Goal: Task Accomplishment & Management: Use online tool/utility

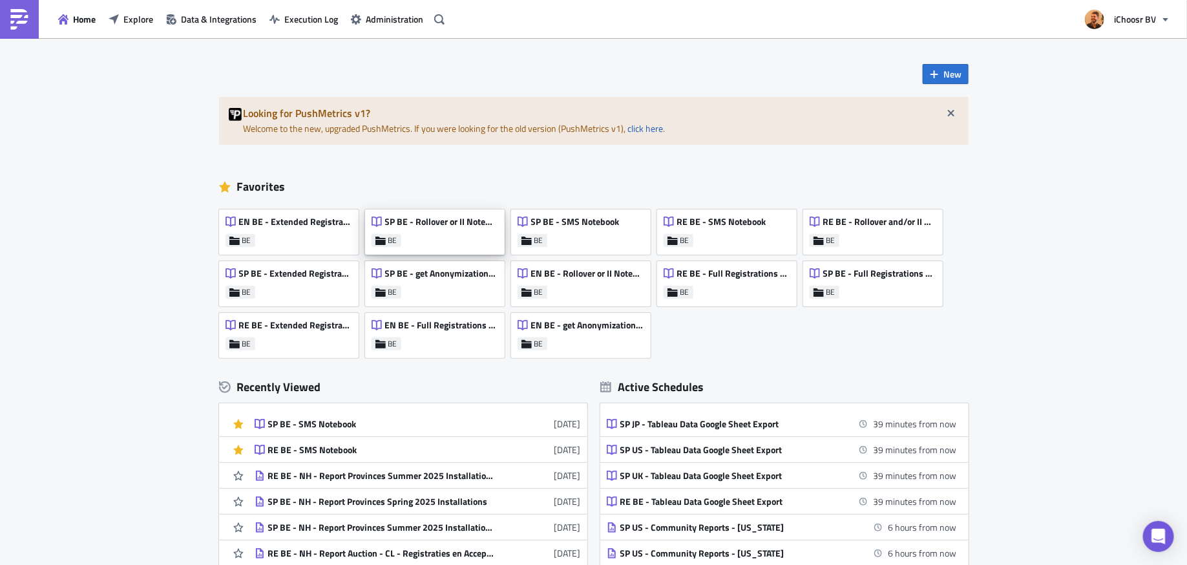
click at [457, 231] on div "SP BE - Rollover or II Notebook" at bounding box center [434, 225] width 126 height 18
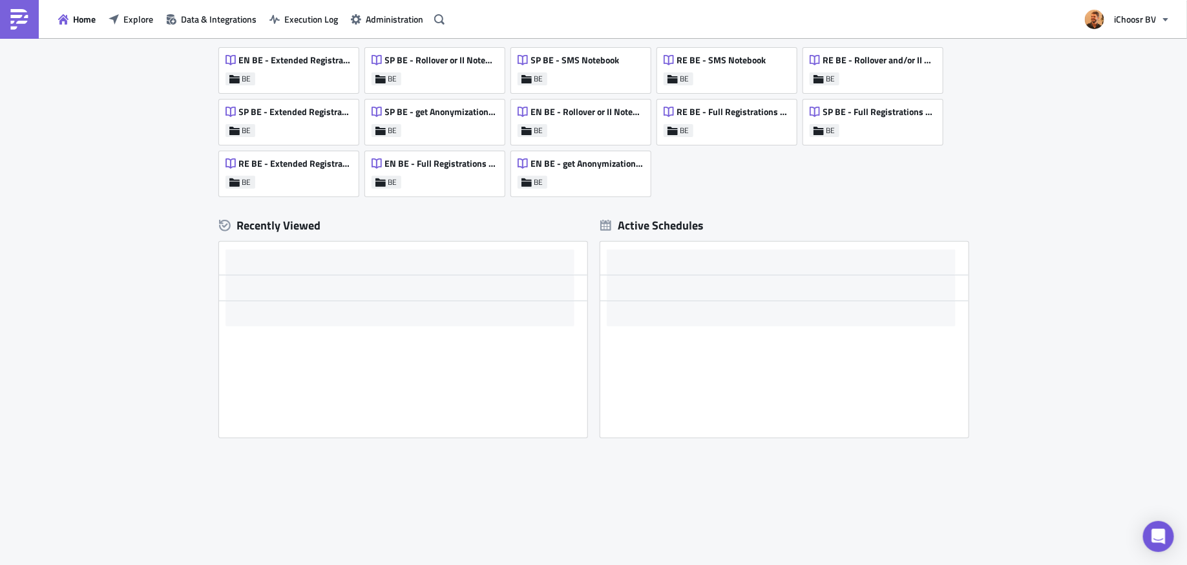
scroll to position [162, 0]
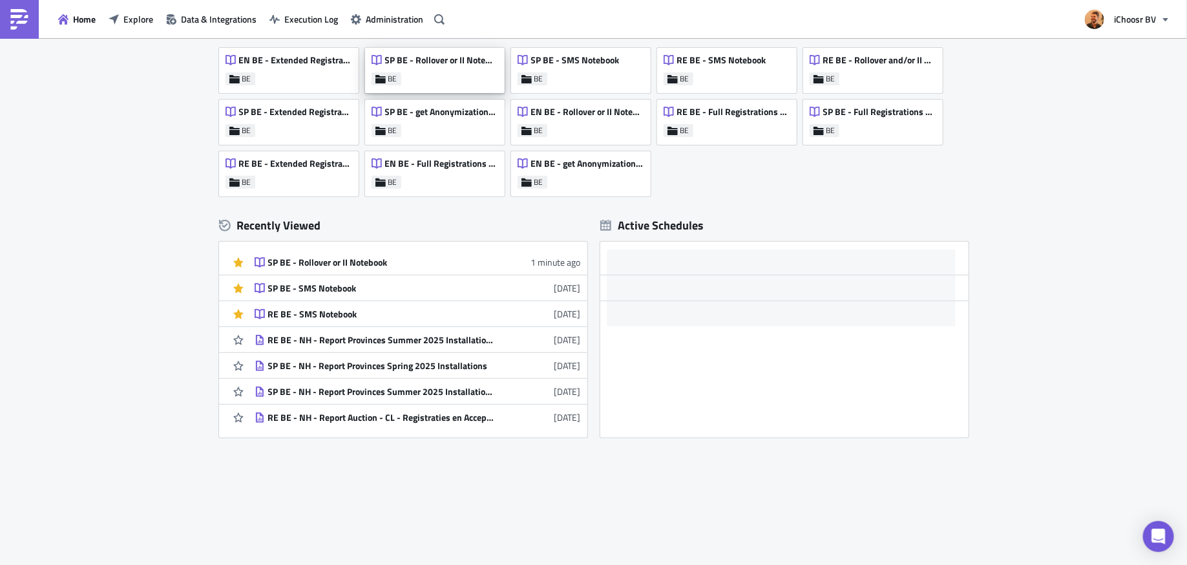
click at [441, 72] on div "SP BE - Rollover or II Notebook BE" at bounding box center [435, 70] width 140 height 45
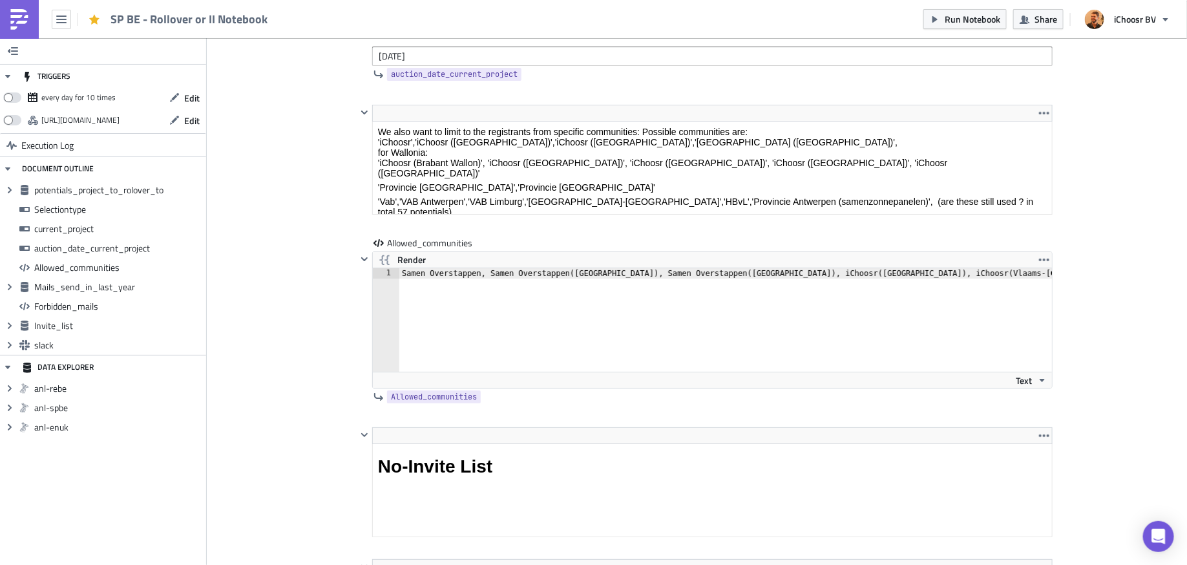
scroll to position [2308, 0]
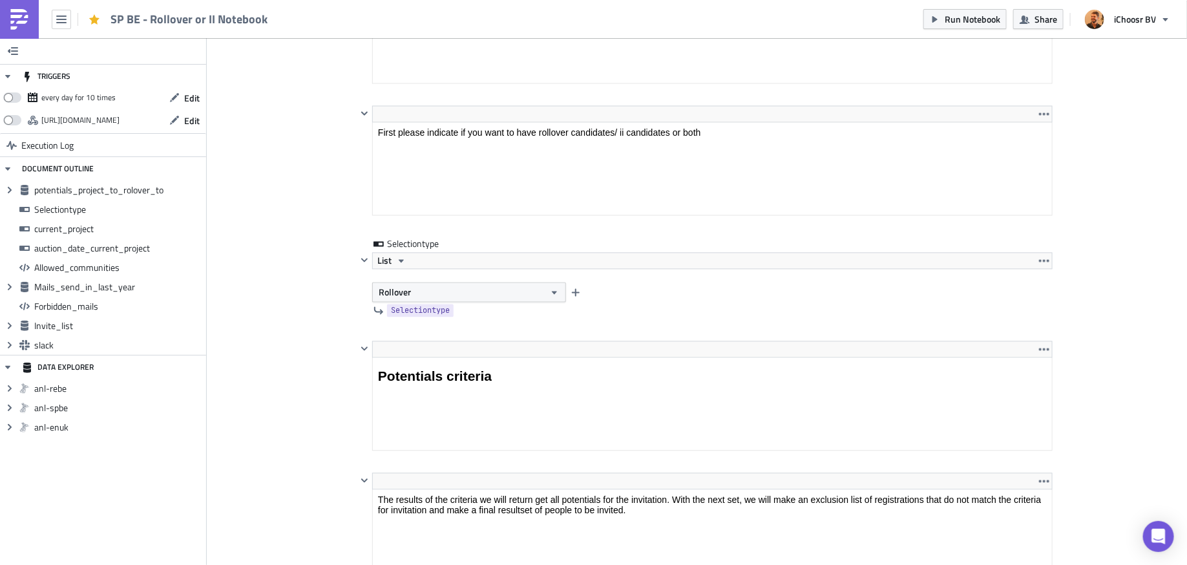
scroll to position [1206, 0]
click at [435, 295] on button "Rollover" at bounding box center [469, 293] width 194 height 20
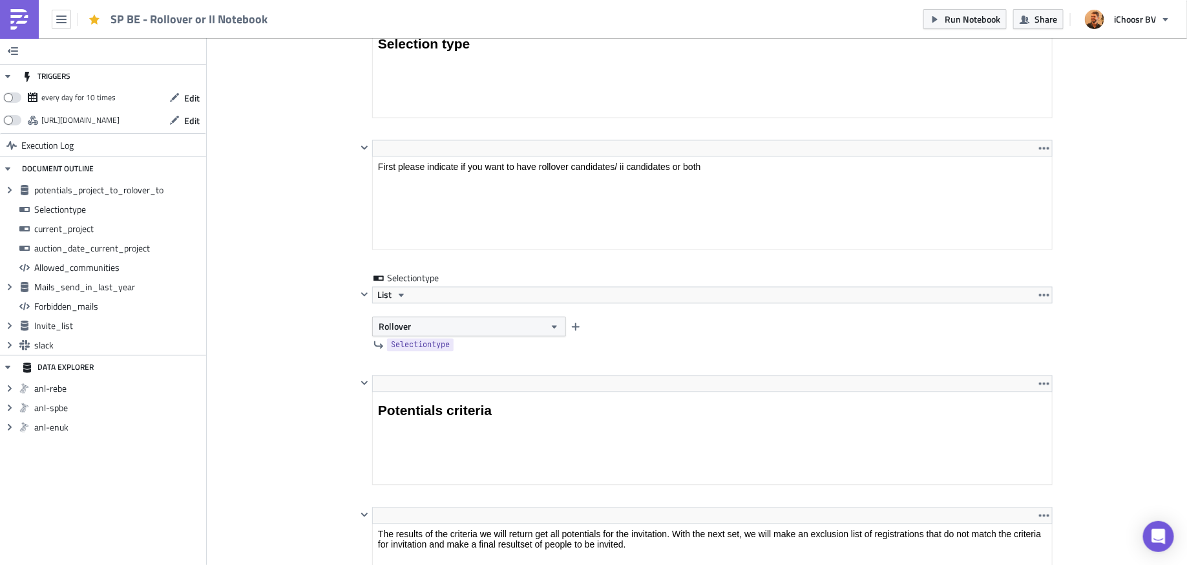
scroll to position [1132, 0]
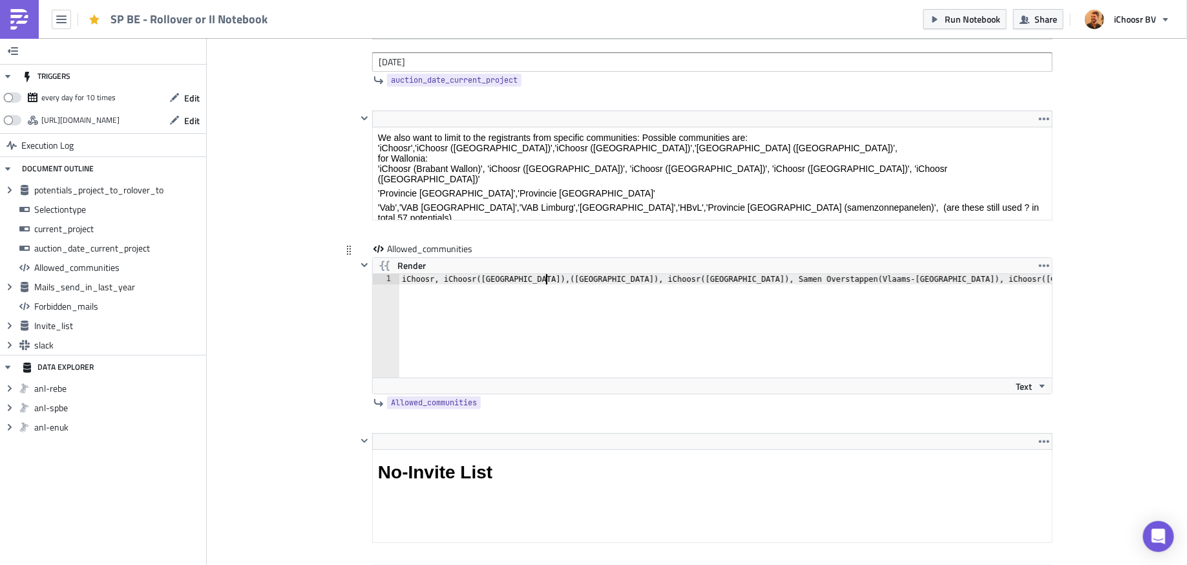
click at [545, 274] on div "iChoosr, iChoosr ( [GEOGRAPHIC_DATA] ) , ( [GEOGRAPHIC_DATA] ) , iChoosr ( [GEO…" at bounding box center [829, 336] width 861 height 124
click at [401, 274] on div "iChoosr, iChoosr ( [GEOGRAPHIC_DATA] ) , iChoosr ( [GEOGRAPHIC_DATA] ) , iChoos…" at bounding box center [846, 336] width 894 height 124
drag, startPoint x: 797, startPoint y: 267, endPoint x: 874, endPoint y: 268, distance: 76.9
click at [874, 274] on div "'iChoosr', 'iChoosr ([GEOGRAPHIC_DATA])'', 'iChoosr ( [GEOGRAPHIC_DATA] ) ', 'i…" at bounding box center [867, 336] width 936 height 124
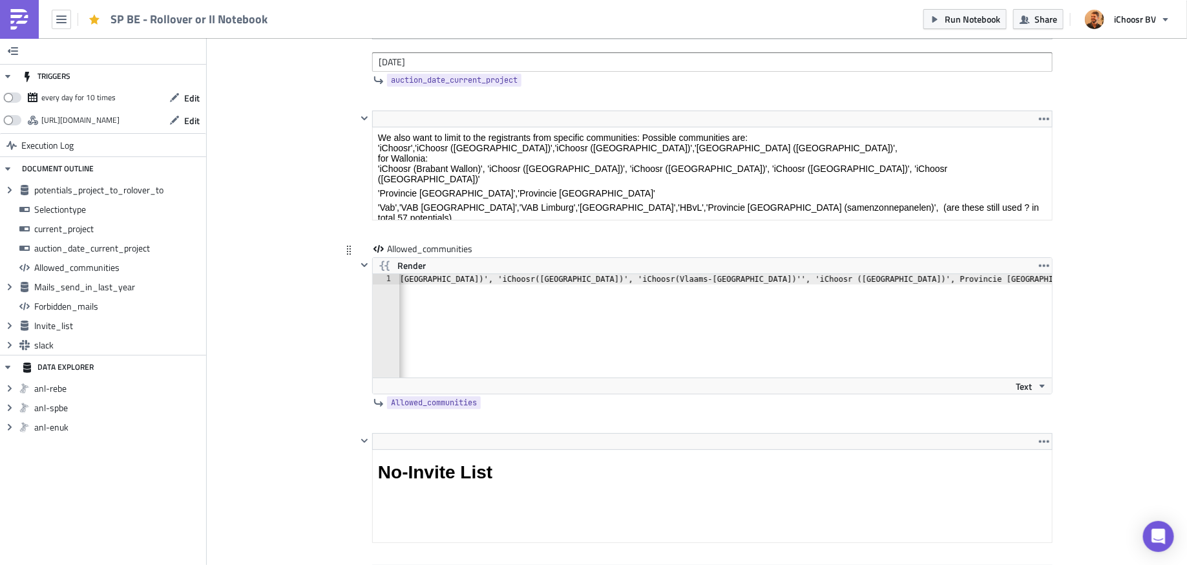
scroll to position [0, 244]
click at [823, 274] on div "'iChoosr', 'iChoosr ([GEOGRAPHIC_DATA])'', 'iChoosr ( [GEOGRAPHIC_DATA] ) ', '[…" at bounding box center [610, 336] width 913 height 124
click at [943, 274] on div "'iChoosr', 'iChoosr ([GEOGRAPHIC_DATA])'', 'iChoosr ( [GEOGRAPHIC_DATA] ) ', '[…" at bounding box center [612, 336] width 917 height 124
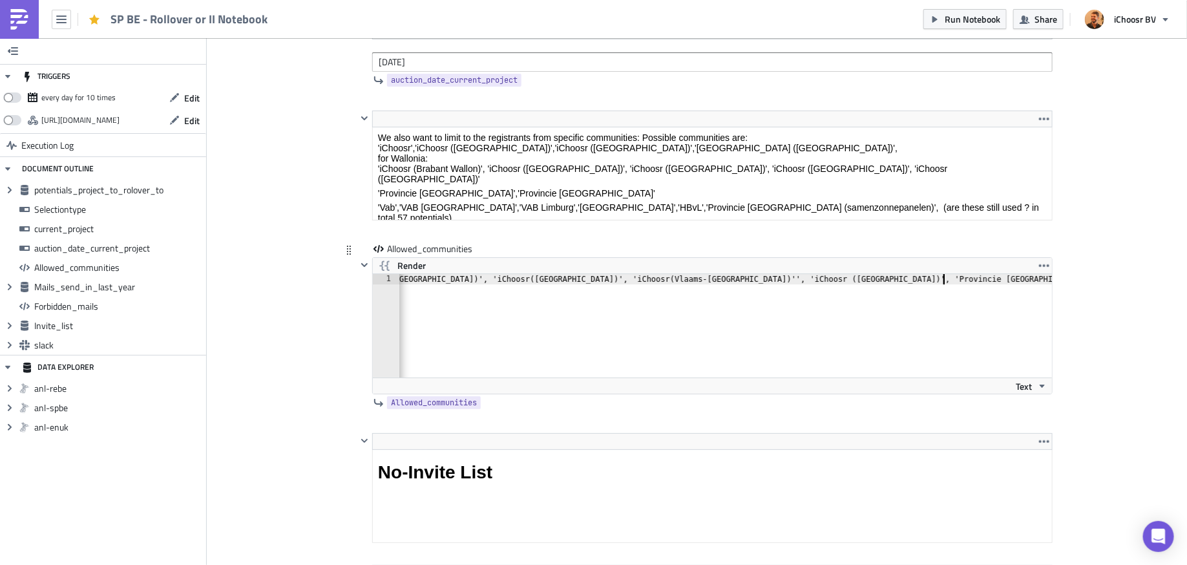
click at [953, 274] on div "'iChoosr', 'iChoosr ([GEOGRAPHIC_DATA])'', 'iChoosr ( [GEOGRAPHIC_DATA] ) ', '[…" at bounding box center [610, 336] width 922 height 124
click at [1043, 274] on div "'iChoosr', 'iChoosr ([GEOGRAPHIC_DATA])'', 'iChoosr ( [GEOGRAPHIC_DATA] ) ', '[…" at bounding box center [610, 336] width 926 height 124
type textarea "'iChoosr', 'iChoosr ([GEOGRAPHIC_DATA])'', 'iChoosr ([GEOGRAPHIC_DATA])', '[GEO…"
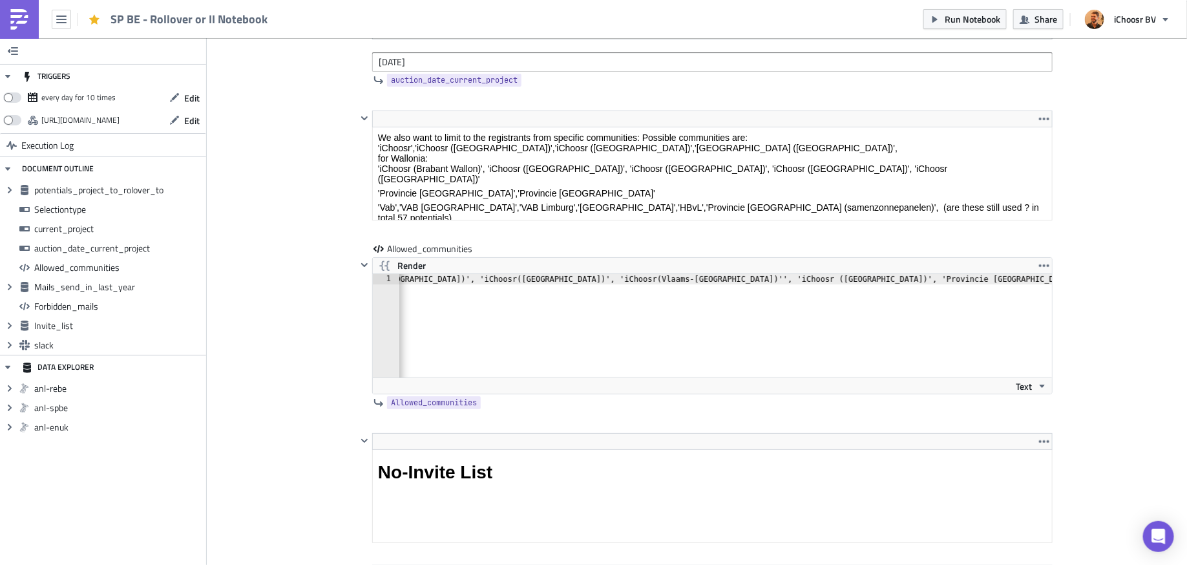
click at [1109, 267] on div "Cover Image BE Execution Log SP BE - Rollover or II Notebook <p>This notebook i…" at bounding box center [697, 439] width 980 height 5407
click at [1114, 241] on div "Cover Image BE Execution Log SP BE - Rollover or II Notebook <p>This notebook i…" at bounding box center [697, 439] width 980 height 5407
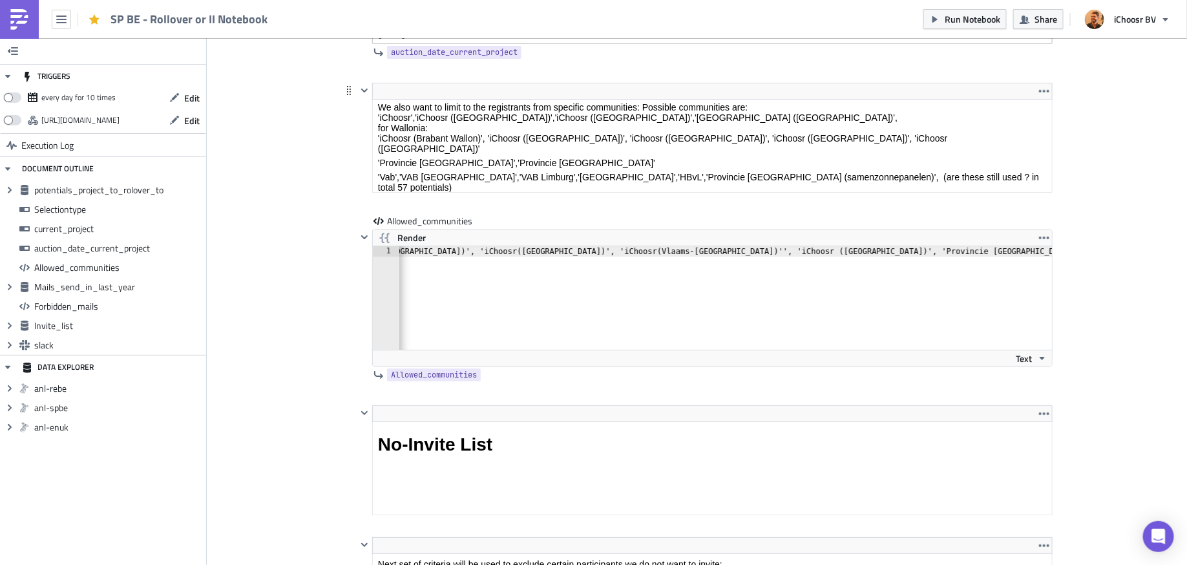
scroll to position [2337, 0]
